Goal: Task Accomplishment & Management: Manage account settings

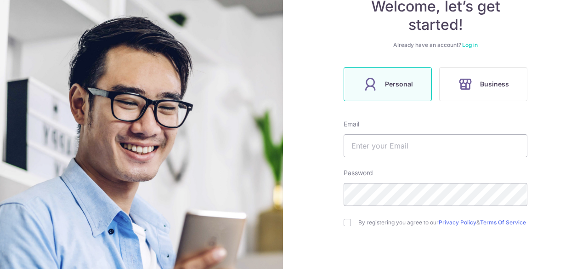
scroll to position [199, 0]
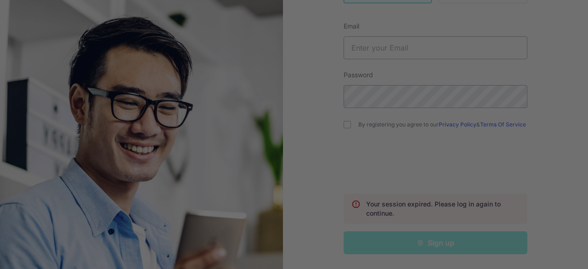
click at [342, 121] on div at bounding box center [297, 136] width 594 height 272
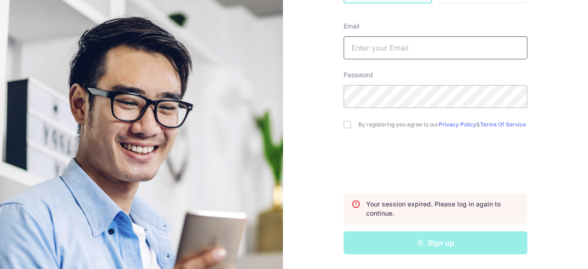
click at [438, 51] on input "text" at bounding box center [436, 47] width 184 height 23
click at [466, 16] on div "Welcome, let’s get started! Already have an account? Log in Personal Business E…" at bounding box center [436, 62] width 184 height 384
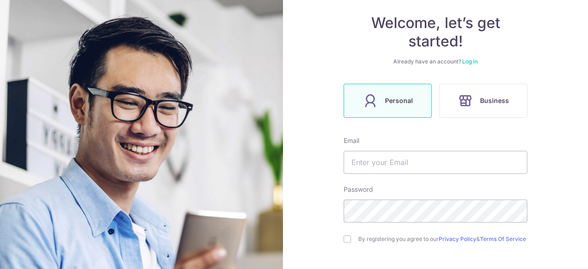
scroll to position [81, 0]
click at [465, 61] on link "Log in" at bounding box center [470, 62] width 16 height 7
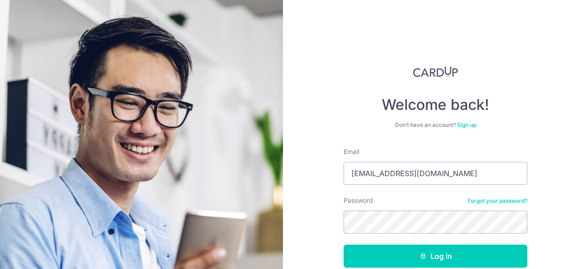
scroll to position [50, 0]
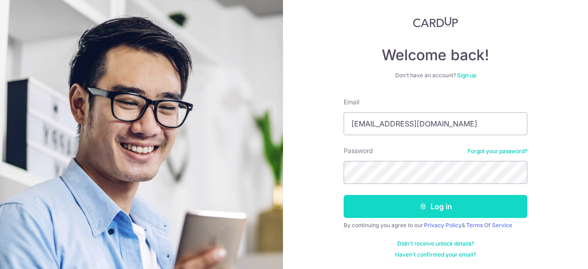
click at [442, 200] on button "Log in" at bounding box center [436, 206] width 184 height 23
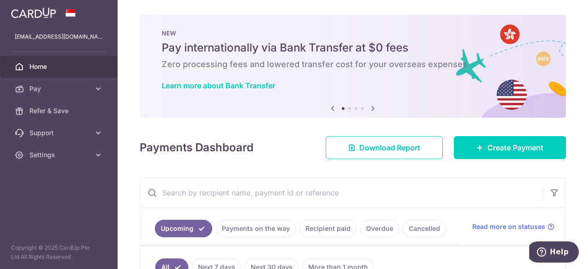
scroll to position [64, 0]
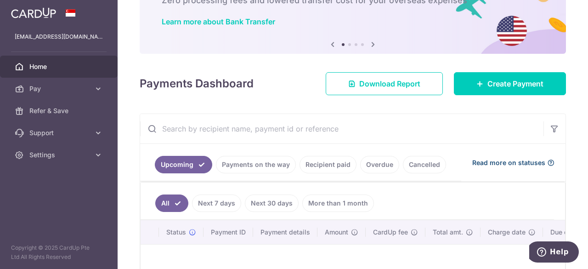
click at [541, 163] on span "Read more on statuses" at bounding box center [509, 162] width 73 height 9
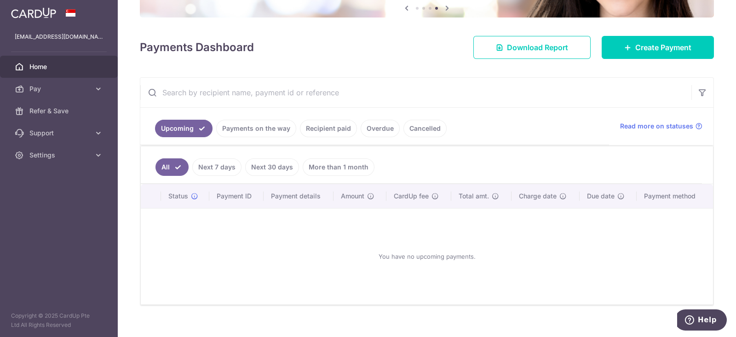
scroll to position [100, 0]
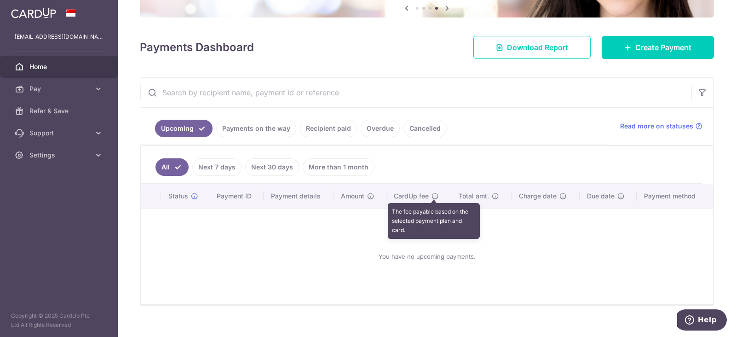
click at [434, 196] on icon at bounding box center [434, 195] width 7 height 7
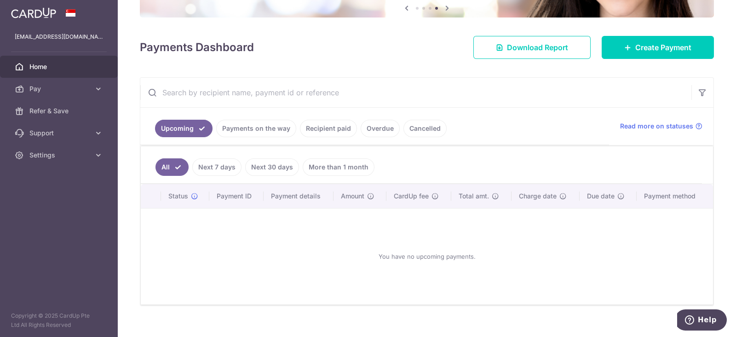
click at [70, 77] on link "Home" at bounding box center [59, 67] width 118 height 22
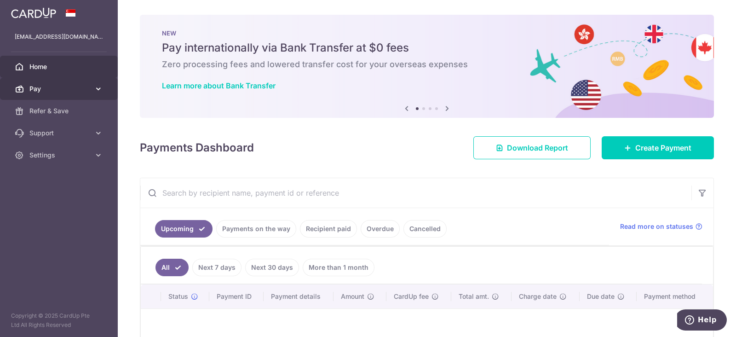
click at [92, 86] on link "Pay" at bounding box center [59, 89] width 118 height 22
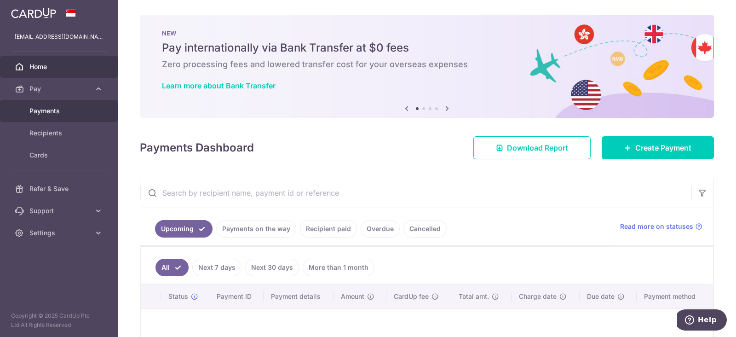
click at [82, 115] on span "Payments" at bounding box center [59, 110] width 61 height 9
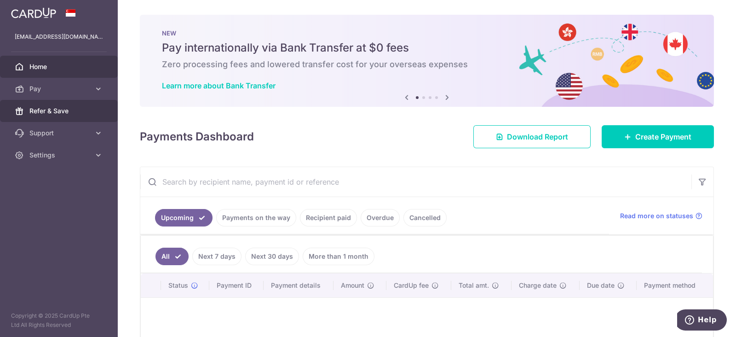
click at [68, 111] on span "Refer & Save" at bounding box center [59, 110] width 61 height 9
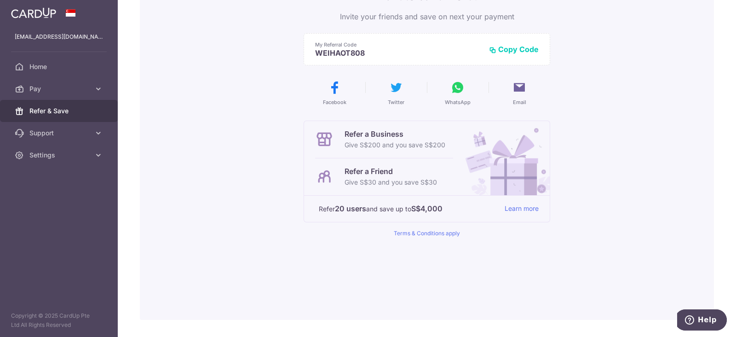
scroll to position [100, 0]
click at [446, 231] on link "Terms & Conditions apply" at bounding box center [427, 232] width 66 height 7
click at [521, 211] on link "Learn more" at bounding box center [521, 207] width 34 height 11
click at [67, 133] on span "Support" at bounding box center [59, 132] width 61 height 9
click at [59, 155] on span "FAQ" at bounding box center [59, 154] width 61 height 9
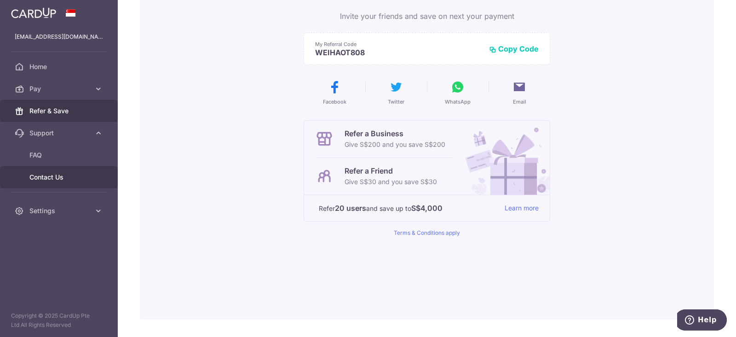
click at [51, 174] on span "Contact Us" at bounding box center [59, 176] width 61 height 9
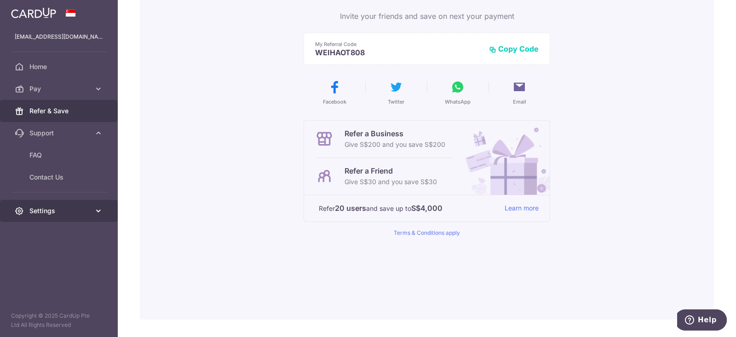
click at [61, 207] on span "Settings" at bounding box center [59, 210] width 61 height 9
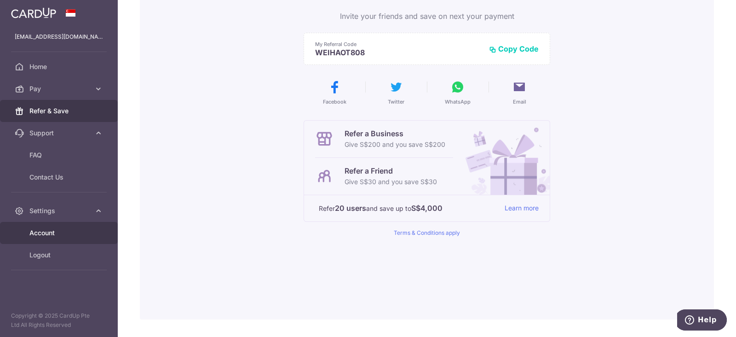
click at [61, 232] on span "Account" at bounding box center [59, 232] width 61 height 9
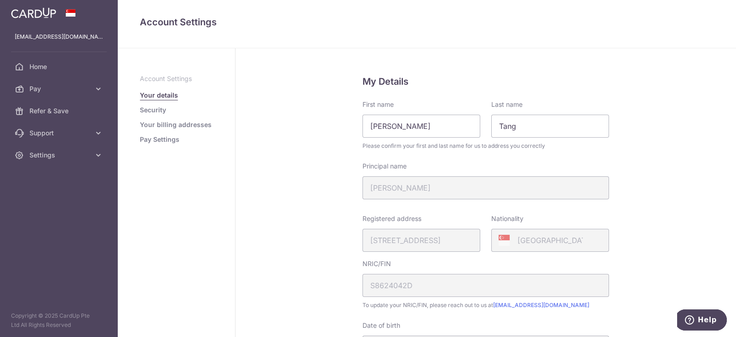
click at [167, 110] on li "Security" at bounding box center [176, 109] width 73 height 9
click at [160, 110] on link "Security" at bounding box center [153, 109] width 26 height 9
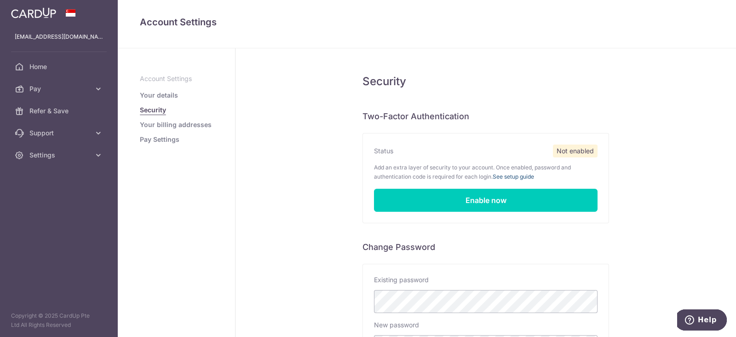
click at [506, 177] on link "See setup guide" at bounding box center [512, 176] width 41 height 7
click at [172, 117] on ul "Account Settings Your details Security Your billing addresses Pay Settings" at bounding box center [176, 109] width 73 height 70
click at [172, 127] on link "Your billing addresses" at bounding box center [176, 124] width 72 height 9
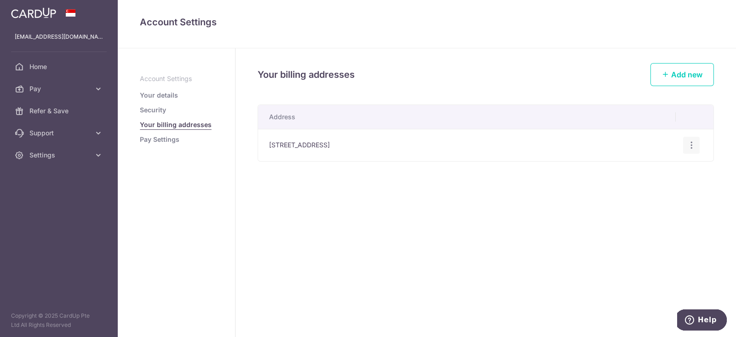
click at [685, 143] on div "Edit address Delete address Delete" at bounding box center [691, 145] width 17 height 17
click at [693, 148] on icon "button" at bounding box center [691, 145] width 10 height 10
click at [673, 168] on span "Edit address" at bounding box center [660, 170] width 63 height 11
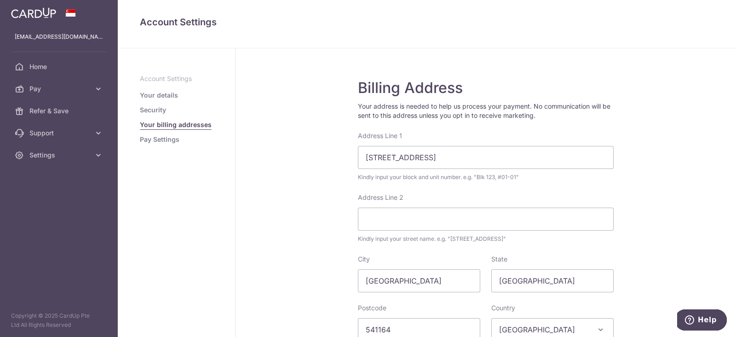
scroll to position [0, 0]
click at [170, 141] on link "Pay Settings" at bounding box center [160, 139] width 40 height 9
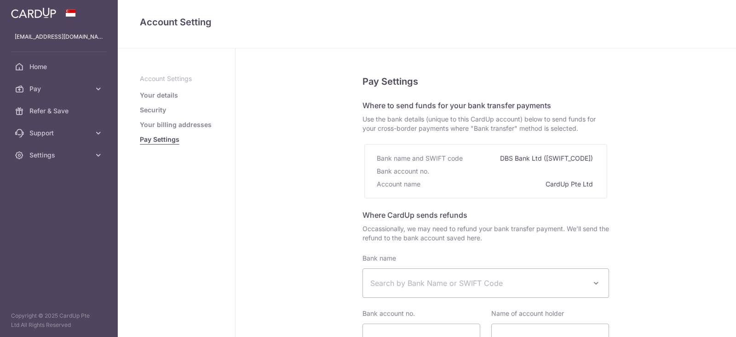
select select
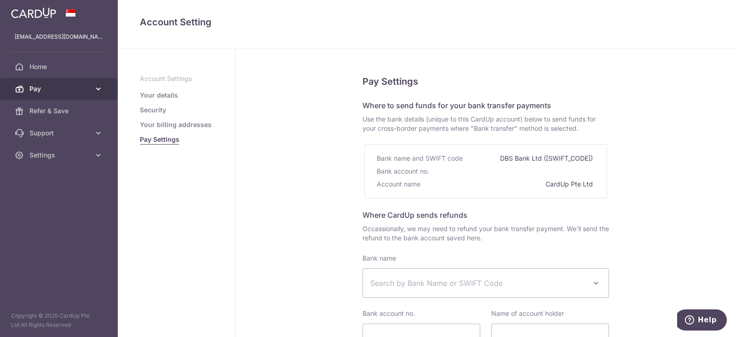
click at [60, 84] on span "Pay" at bounding box center [59, 88] width 61 height 9
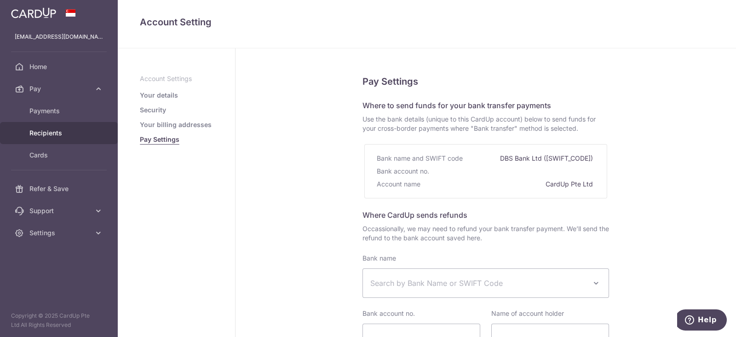
click at [68, 129] on span "Recipients" at bounding box center [59, 132] width 61 height 9
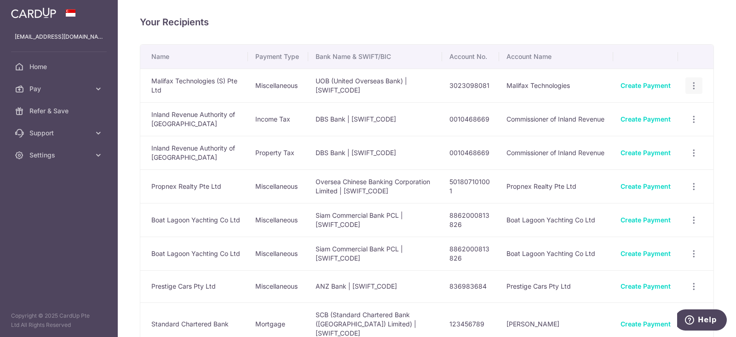
click at [689, 85] on icon "button" at bounding box center [694, 86] width 10 height 10
click at [661, 109] on span "View/Edit" at bounding box center [663, 110] width 63 height 11
click at [78, 95] on link "Pay" at bounding box center [59, 89] width 118 height 22
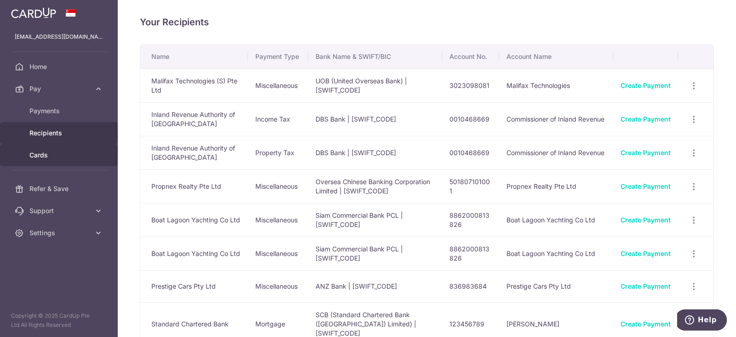
click at [67, 155] on span "Cards" at bounding box center [59, 154] width 61 height 9
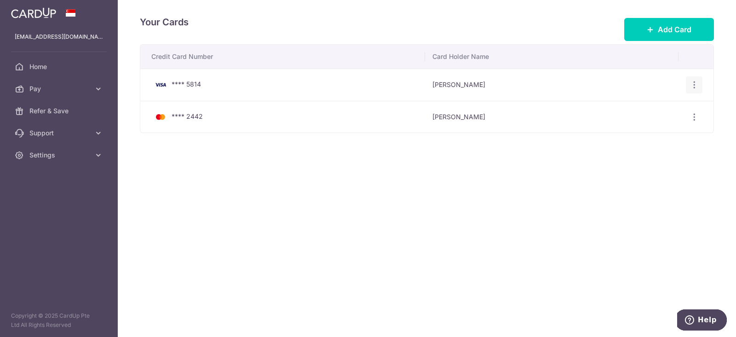
click at [696, 85] on icon "button" at bounding box center [694, 85] width 10 height 10
click at [662, 106] on span "View/Edit" at bounding box center [663, 110] width 63 height 11
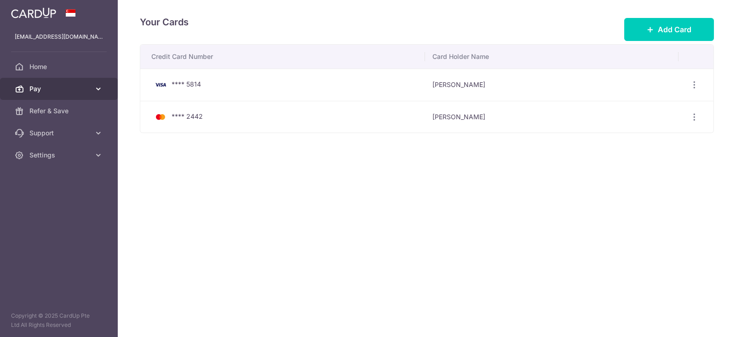
click at [71, 91] on span "Pay" at bounding box center [59, 88] width 61 height 9
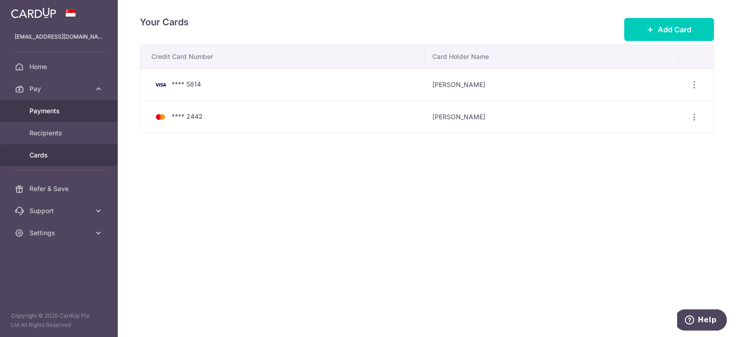
click at [74, 113] on span "Payments" at bounding box center [59, 110] width 61 height 9
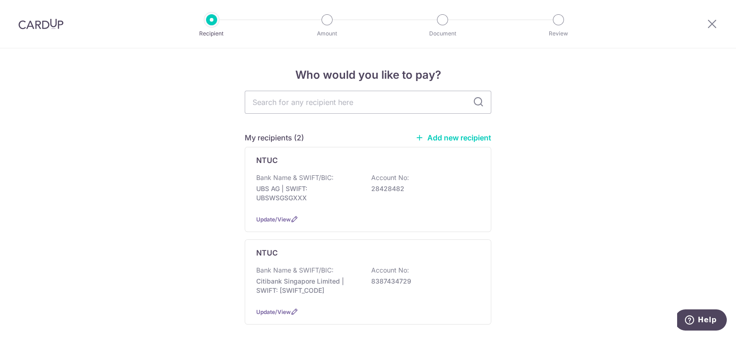
click at [442, 141] on link "Add new recipient" at bounding box center [453, 137] width 76 height 9
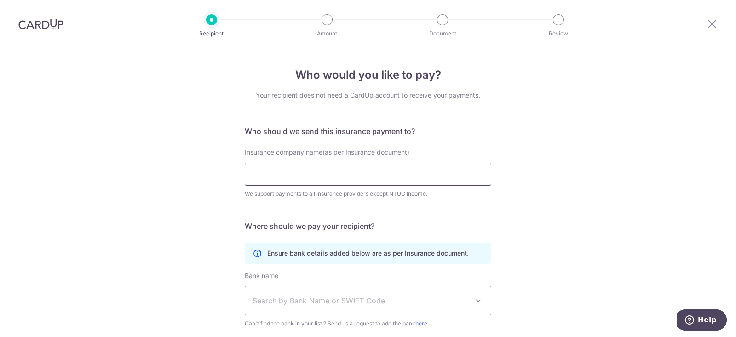
scroll to position [113, 0]
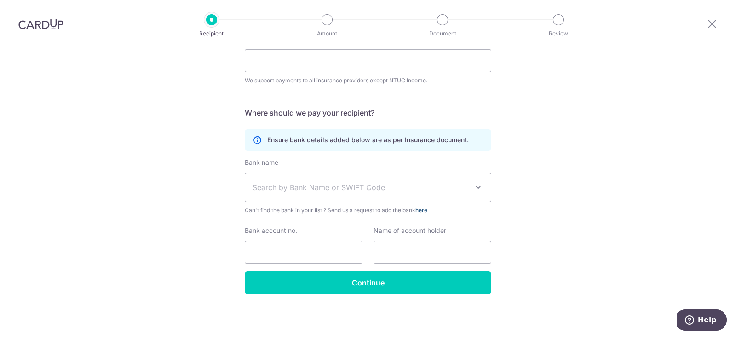
click at [425, 210] on link "here" at bounding box center [421, 209] width 12 height 7
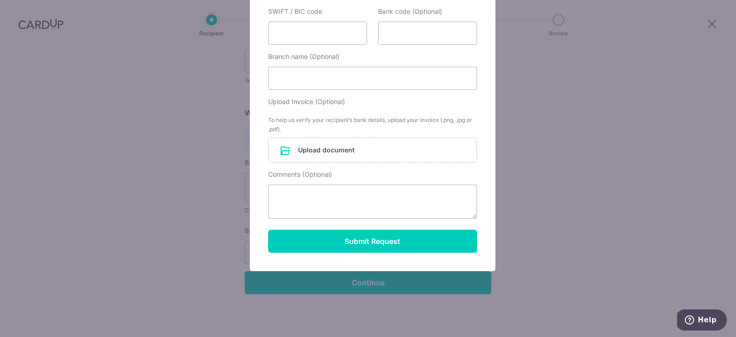
scroll to position [0, 0]
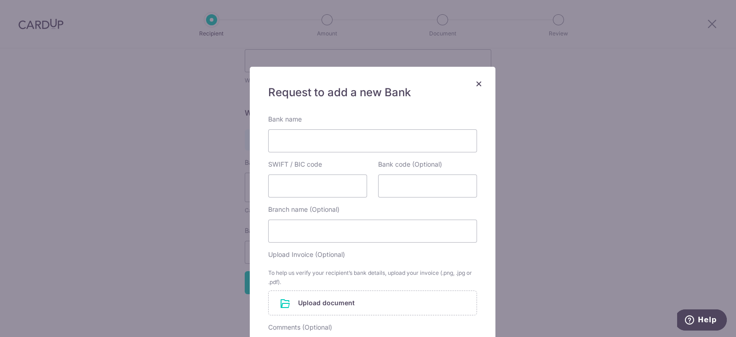
click at [475, 85] on span "×" at bounding box center [478, 82] width 7 height 13
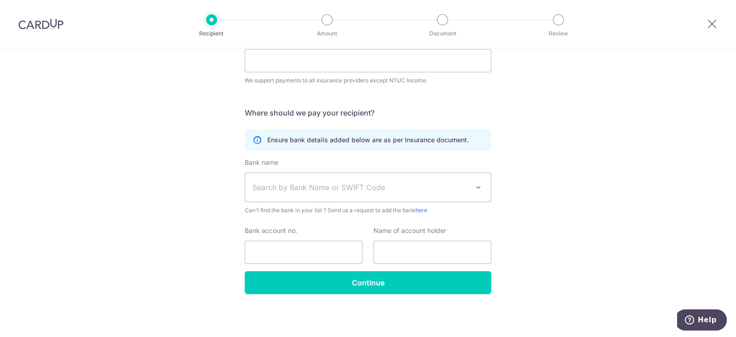
scroll to position [113, 0]
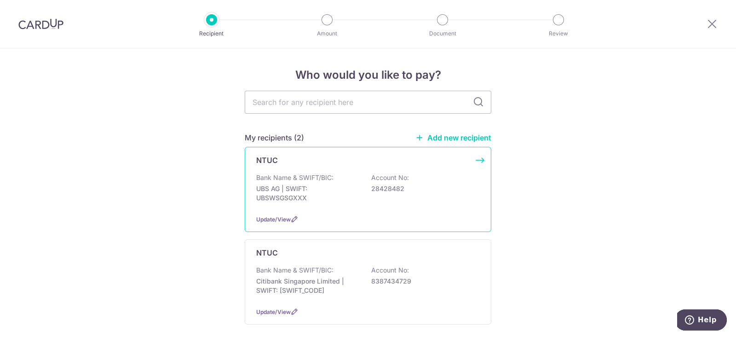
click at [293, 177] on p "Bank Name & SWIFT/BIC:" at bounding box center [294, 177] width 77 height 9
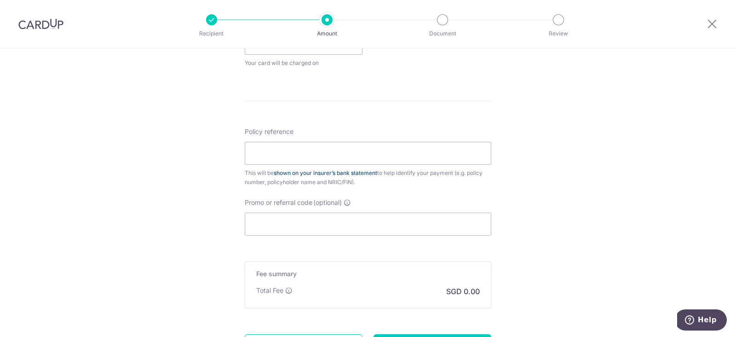
scroll to position [480, 0]
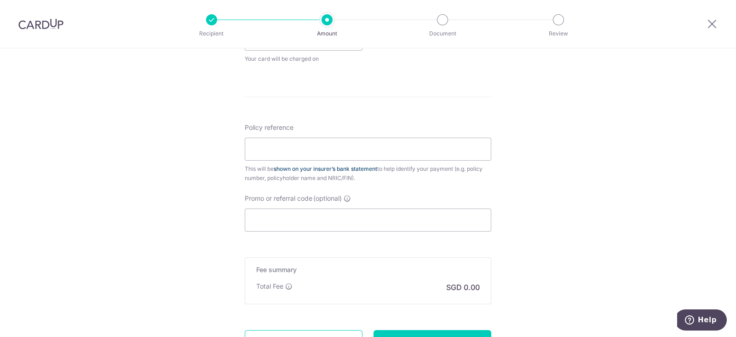
click at [342, 170] on link "shown on your insurer’s bank statement" at bounding box center [325, 168] width 103 height 7
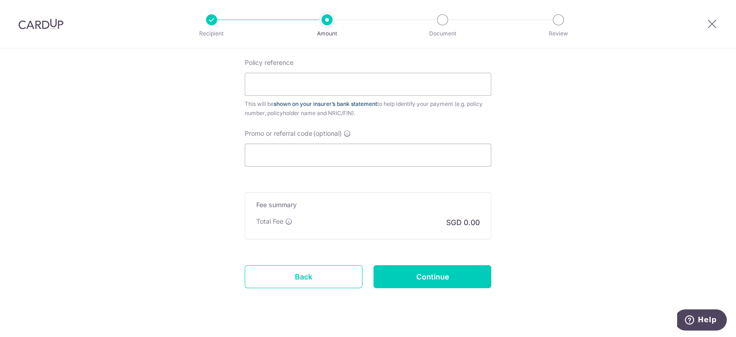
scroll to position [565, 0]
